Goal: Navigation & Orientation: Understand site structure

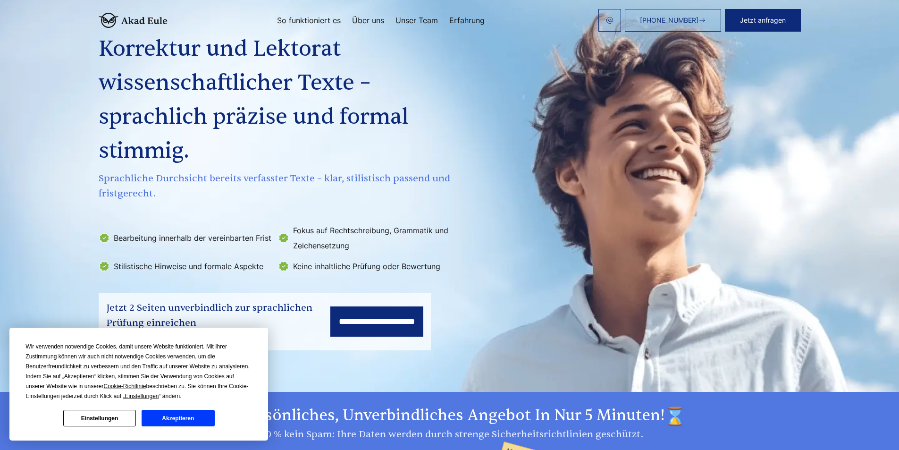
click at [307, 22] on link "So funktioniert es" at bounding box center [309, 21] width 64 height 8
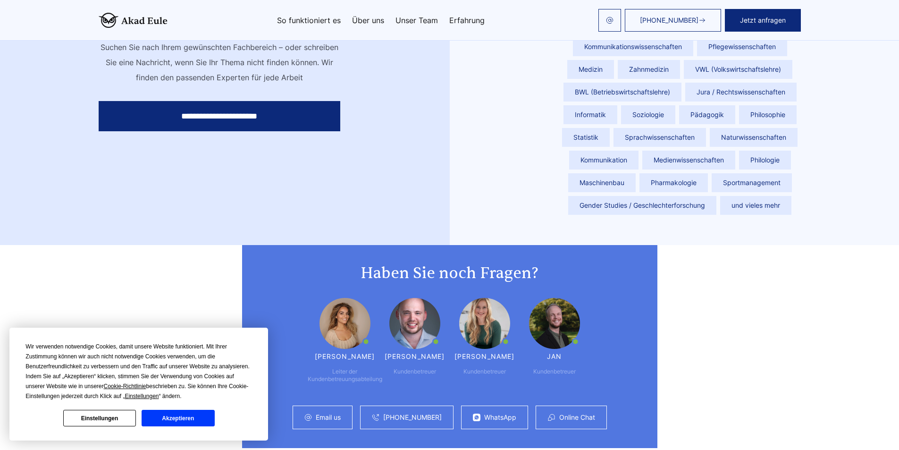
scroll to position [2135, 0]
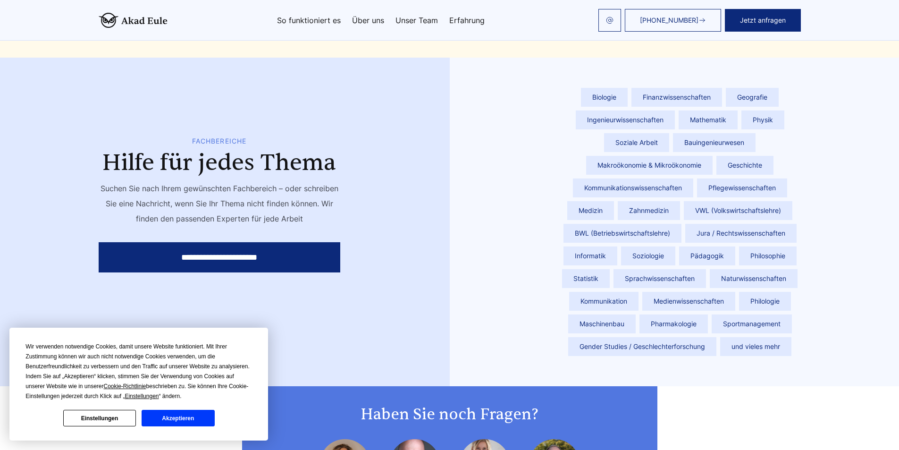
click at [457, 21] on link "Erfahrung" at bounding box center [466, 21] width 35 height 8
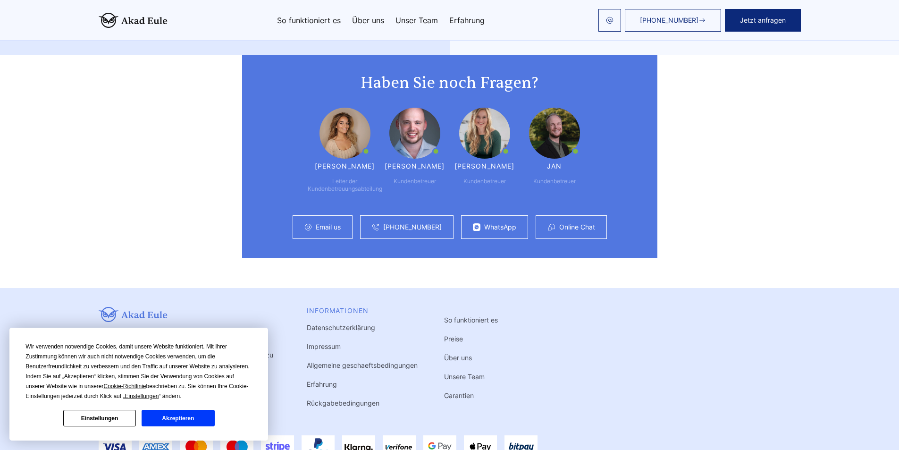
scroll to position [2466, 0]
click at [383, 21] on link "Über uns" at bounding box center [368, 21] width 32 height 8
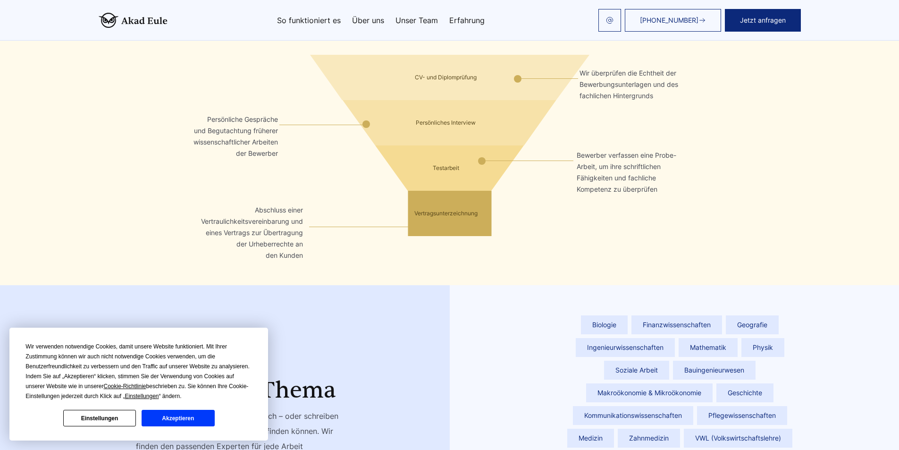
scroll to position [1968, 0]
